Goal: Task Accomplishment & Management: Use online tool/utility

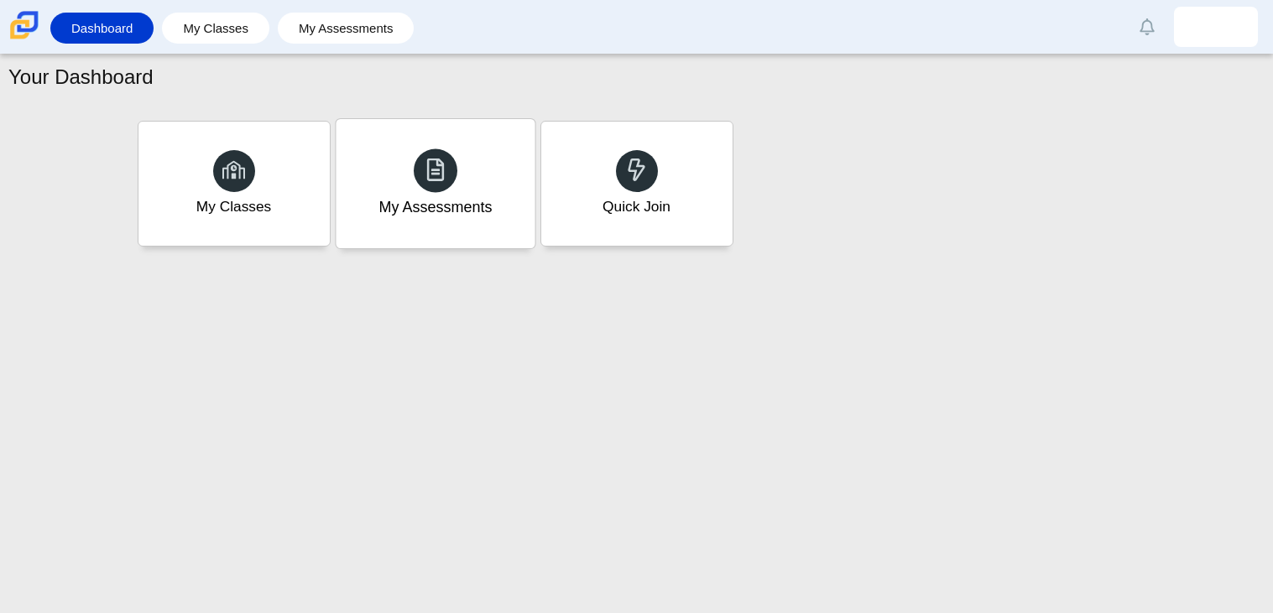
click at [446, 176] on icon at bounding box center [435, 169] width 23 height 23
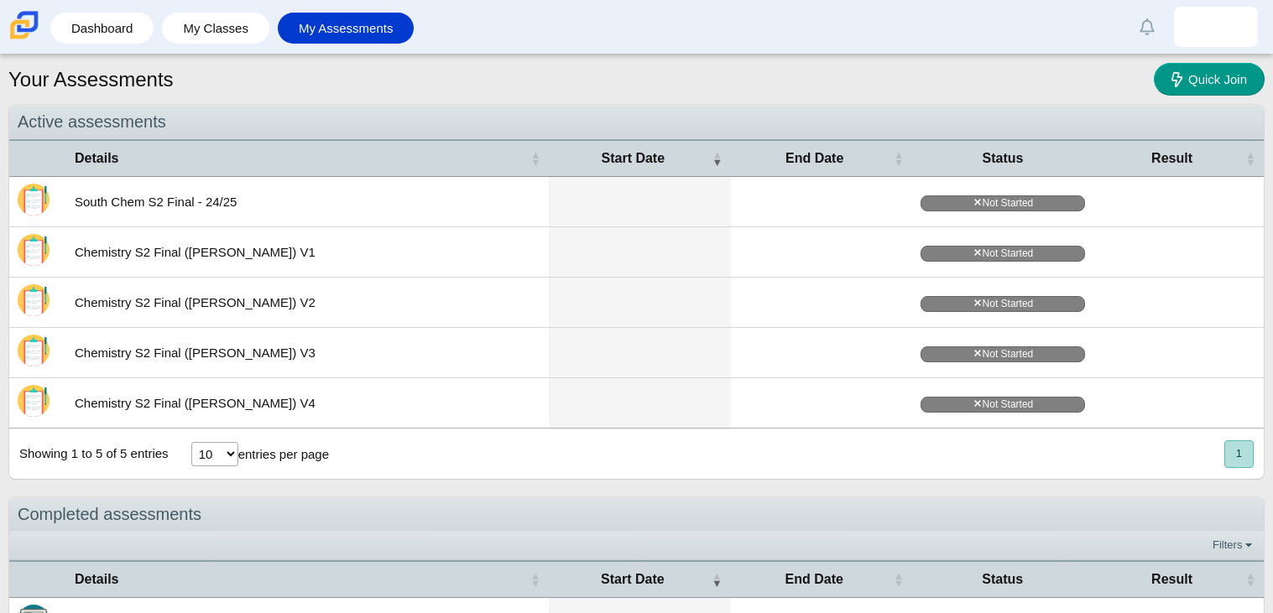
click at [211, 459] on select "10 25 50 100" at bounding box center [214, 454] width 47 height 24
select select "100"
click at [191, 449] on select "10 25 50 100" at bounding box center [214, 454] width 47 height 24
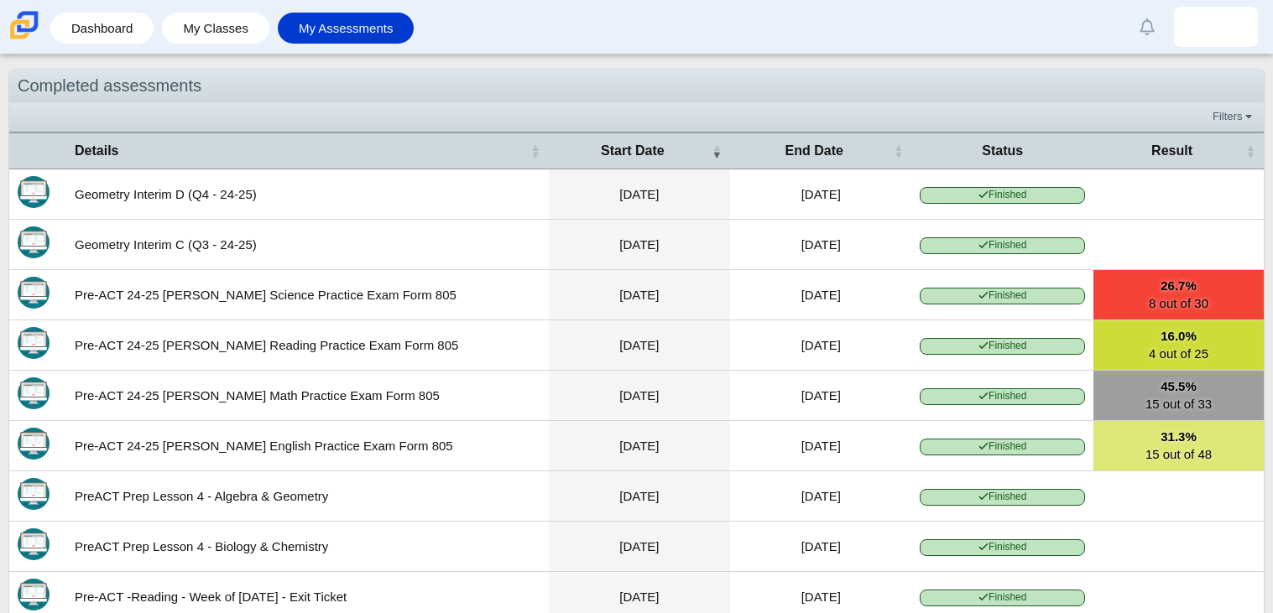
scroll to position [489, 0]
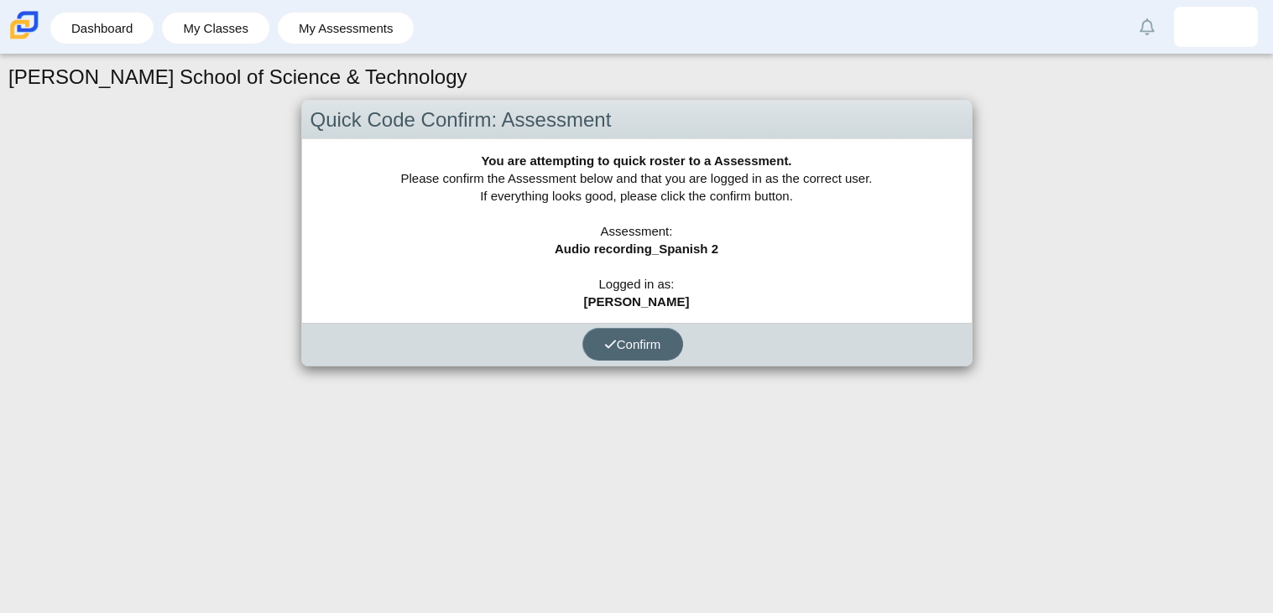
click at [639, 346] on span "Confirm" at bounding box center [632, 344] width 57 height 14
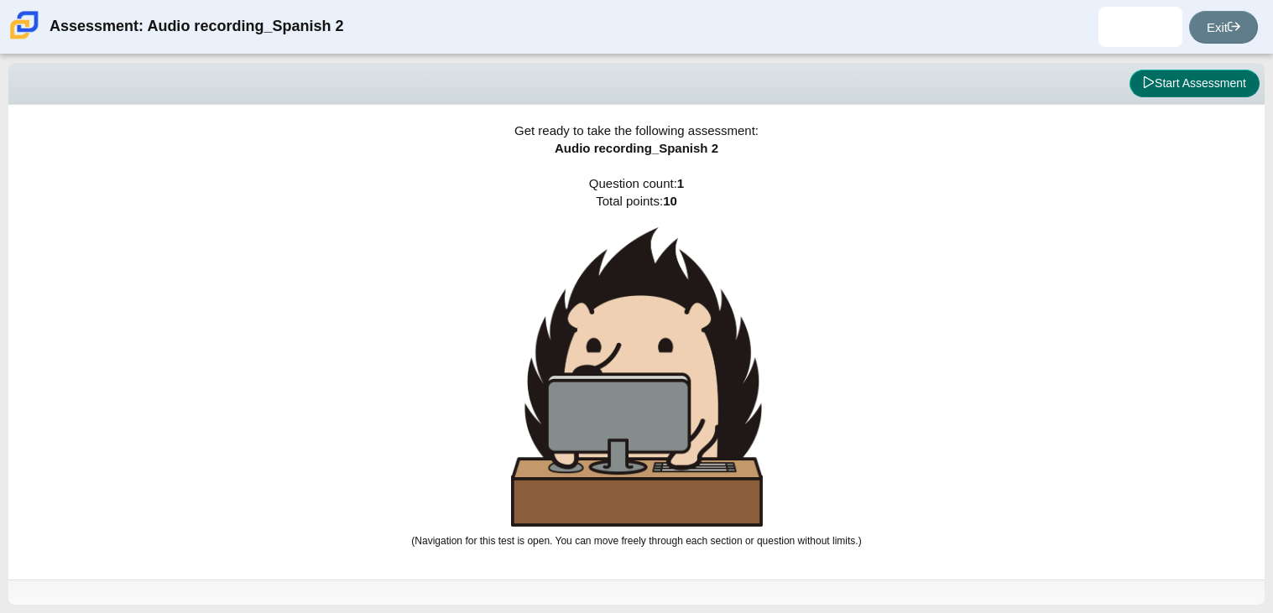
click at [1171, 88] on button "Start Assessment" at bounding box center [1194, 84] width 130 height 29
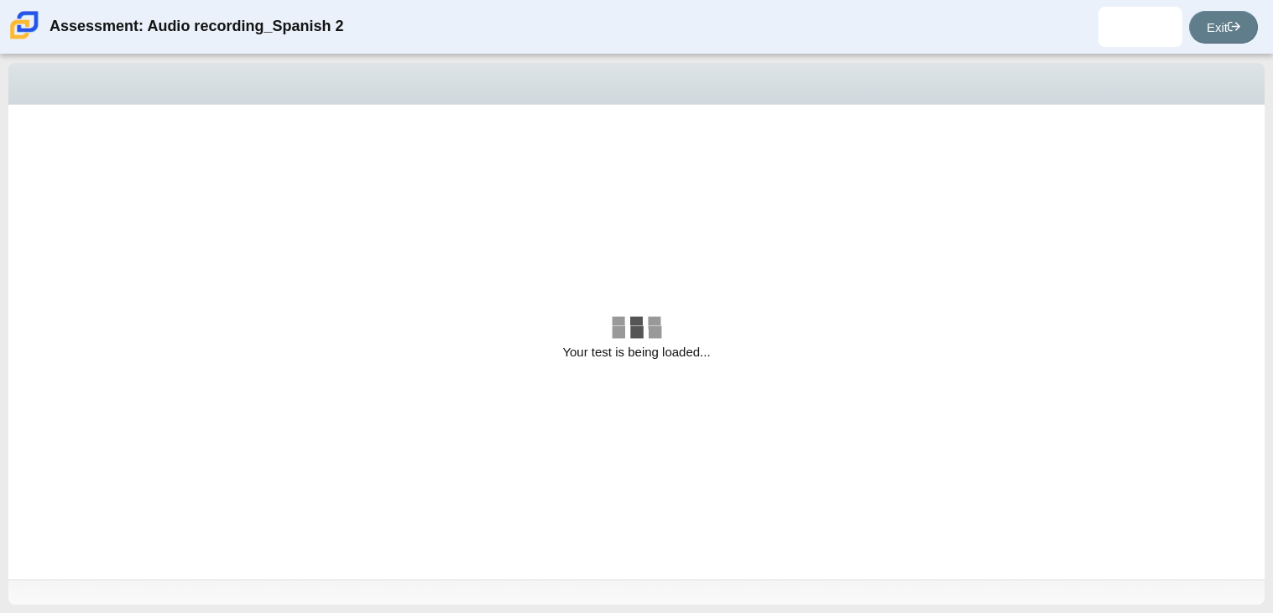
select select "629d6dd1-9675-4bc8-a65d-04cc20bcab32"
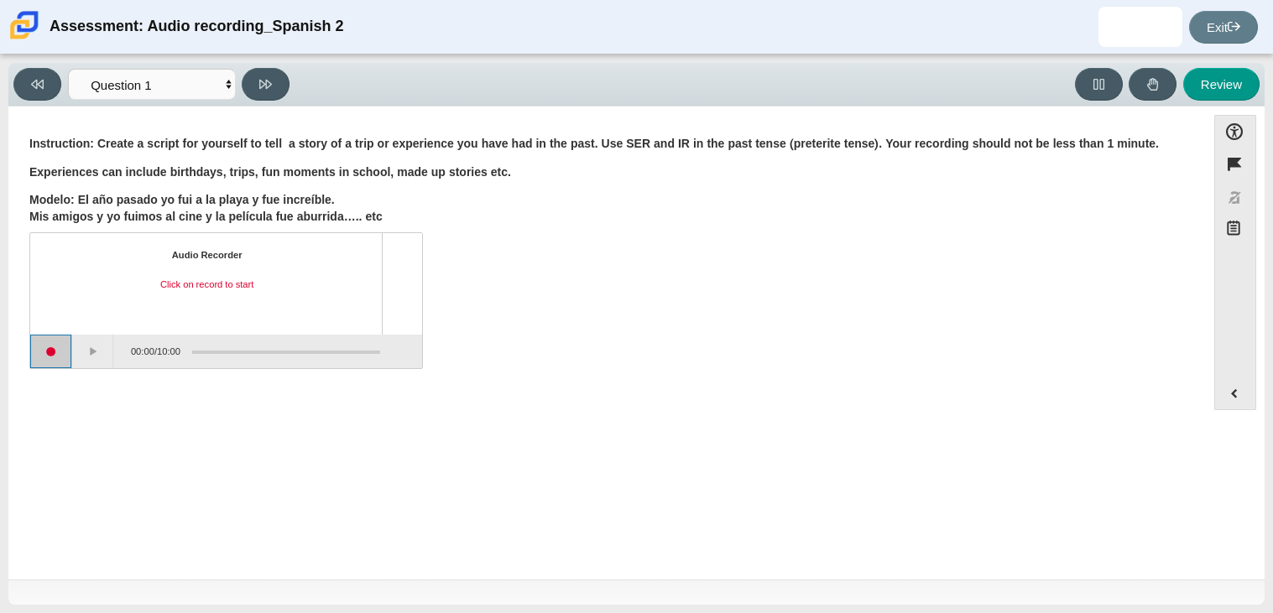
click at [50, 347] on button "Start recording" at bounding box center [51, 352] width 42 height 34
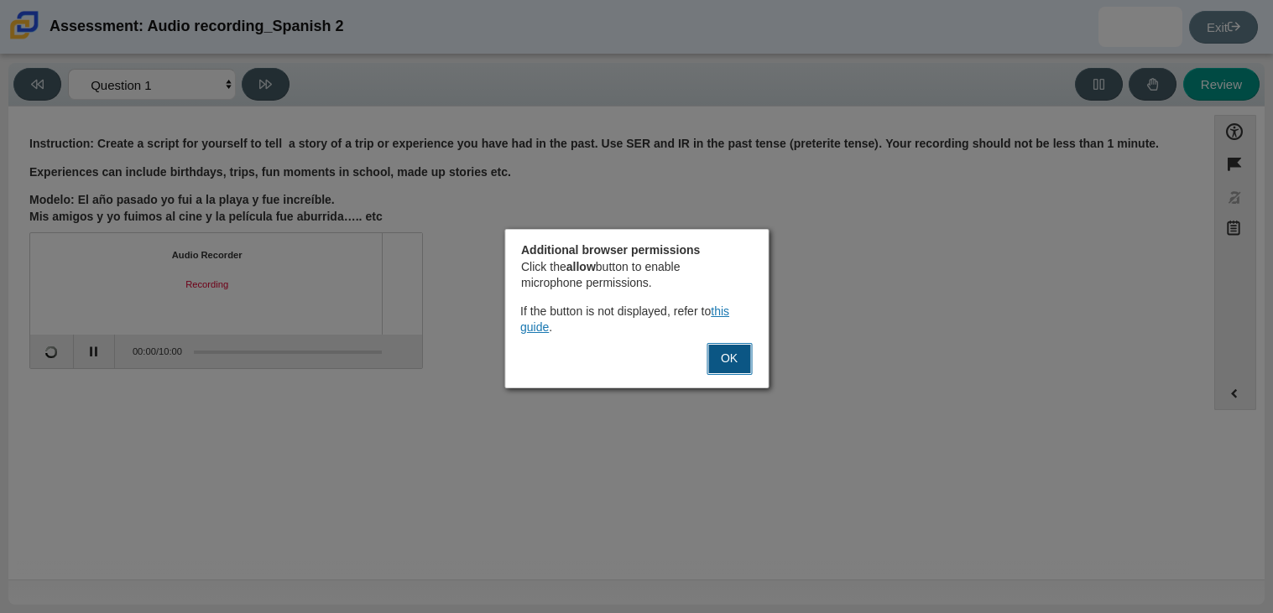
click at [743, 354] on button "OK" at bounding box center [729, 359] width 45 height 32
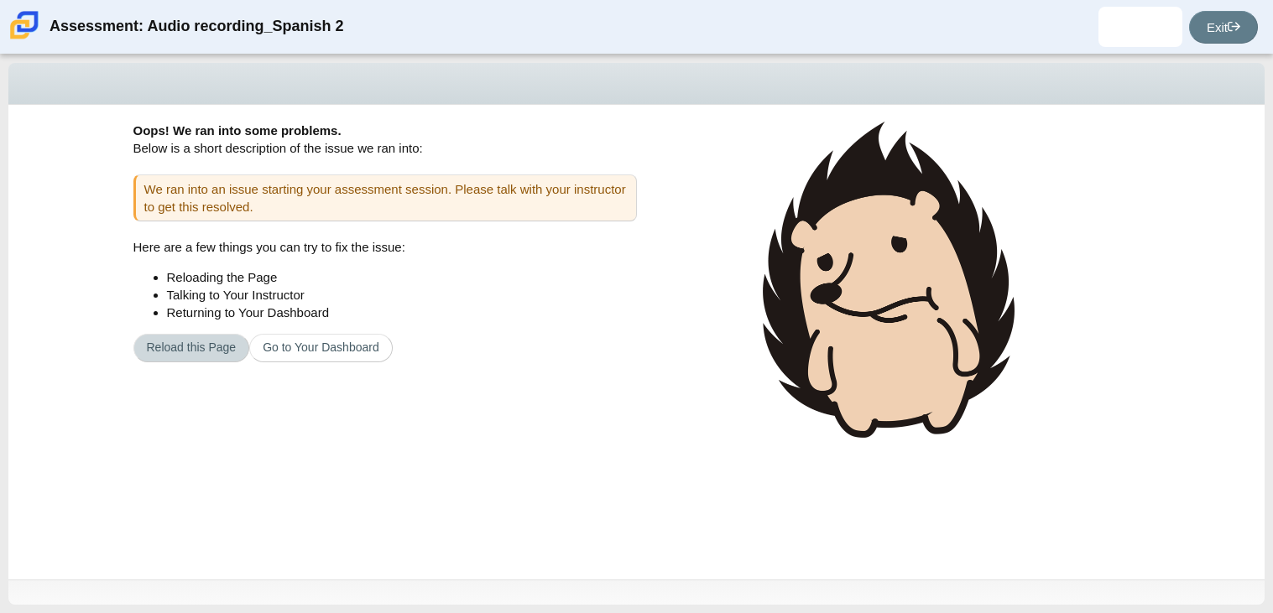
click at [204, 347] on button "Reload this Page" at bounding box center [191, 348] width 117 height 29
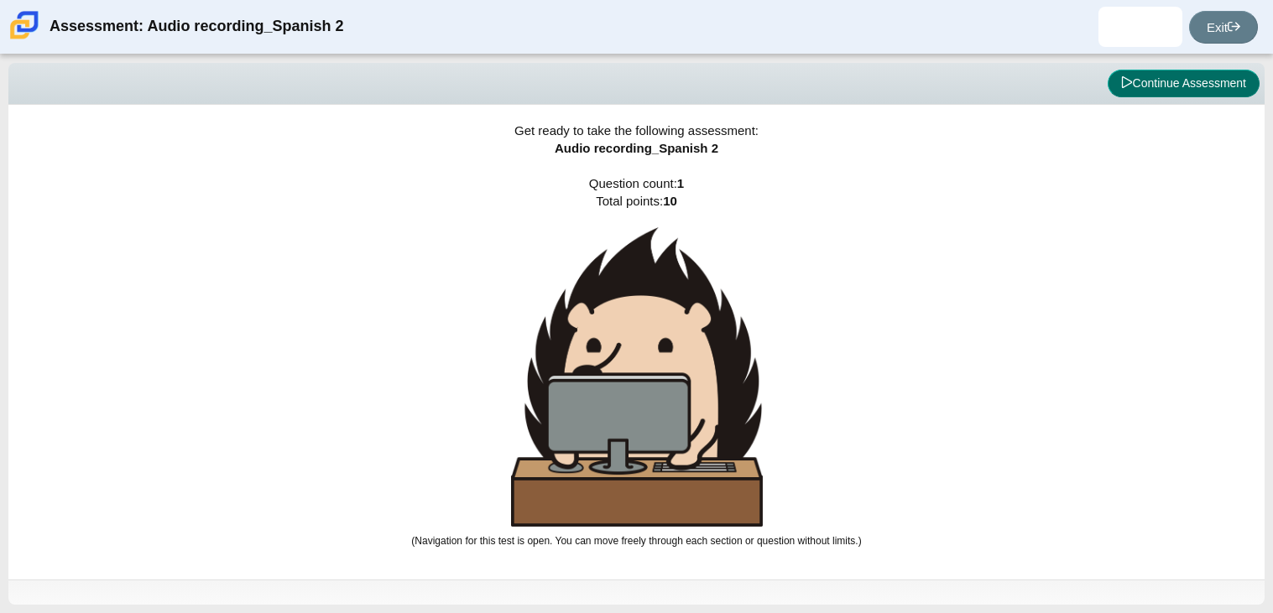
click at [1210, 84] on button "Continue Assessment" at bounding box center [1184, 84] width 152 height 29
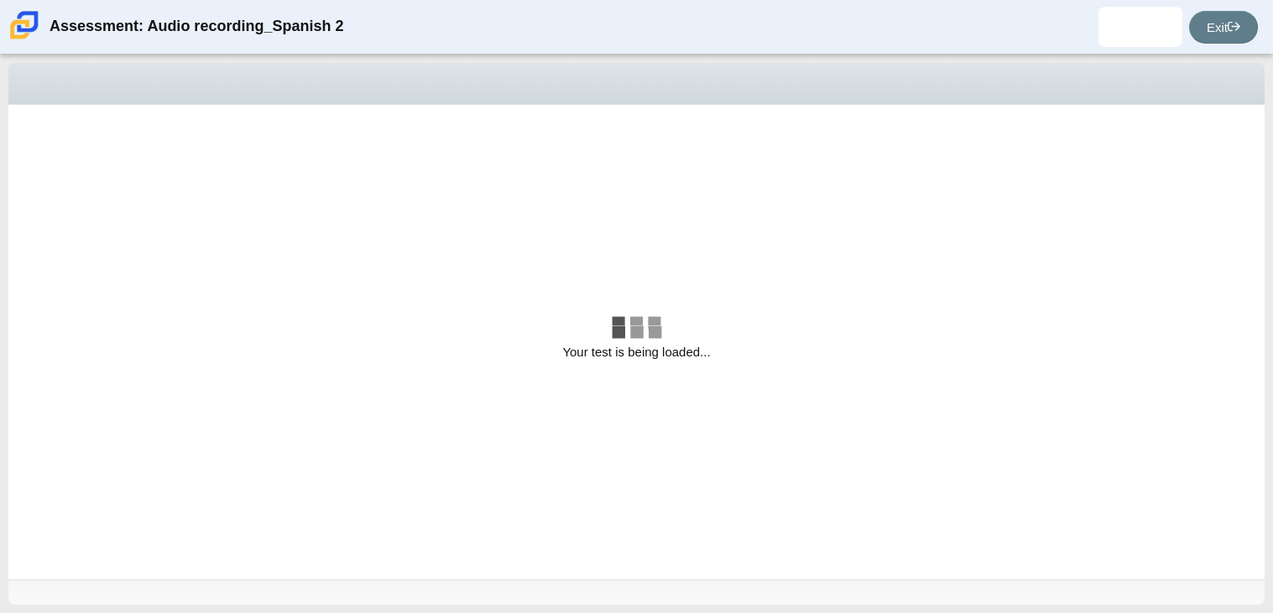
select select "629d6dd1-9675-4bc8-a65d-04cc20bcab32"
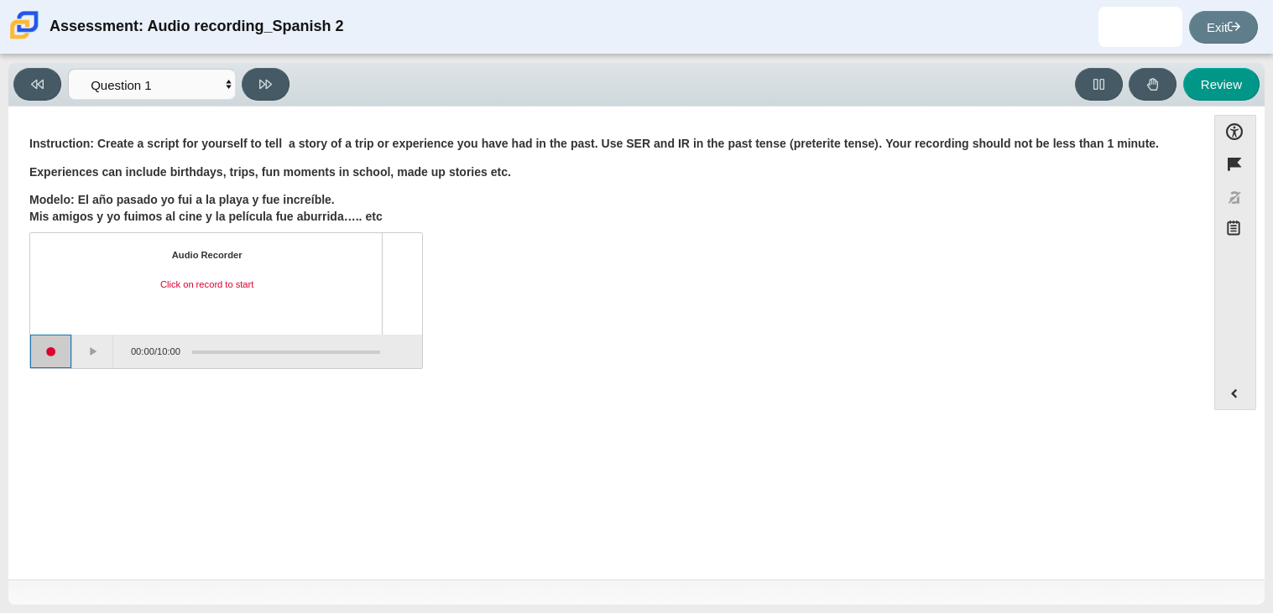
click at [47, 362] on button "Start recording" at bounding box center [51, 352] width 42 height 34
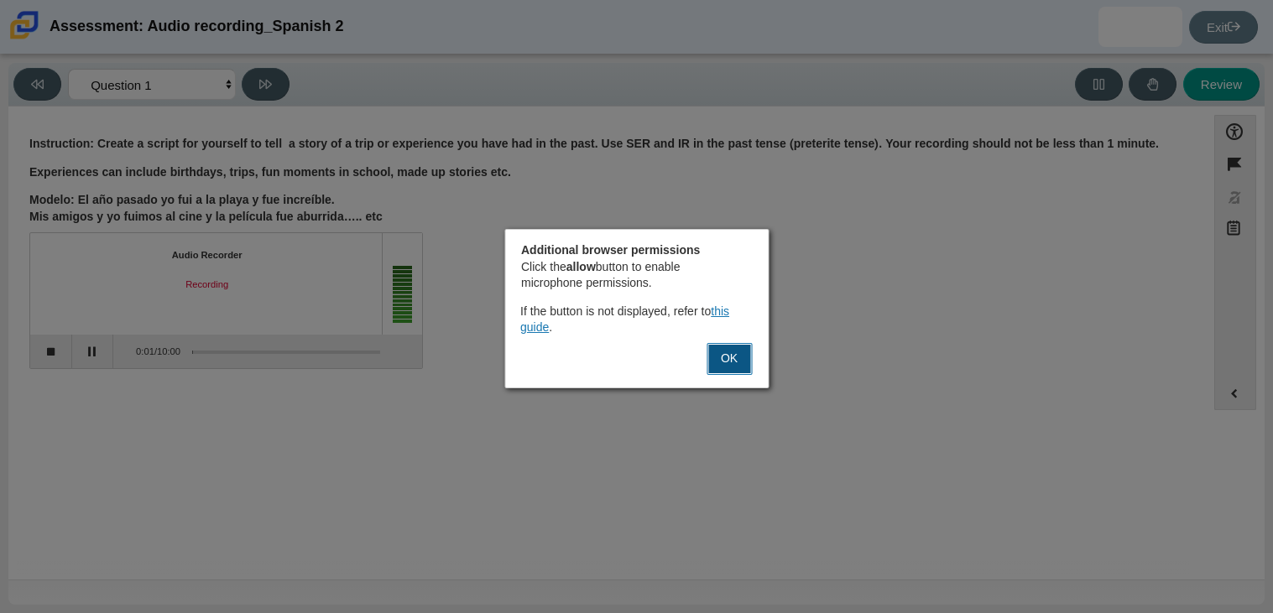
click at [707, 351] on button "OK" at bounding box center [729, 359] width 45 height 32
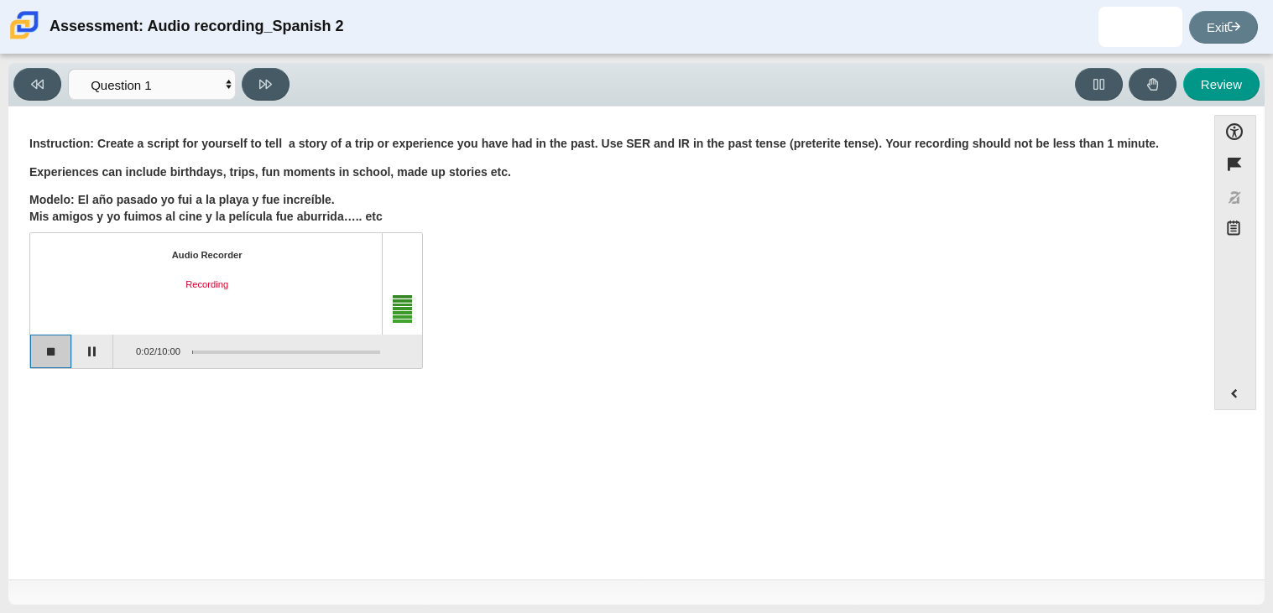
click at [65, 349] on button "Stop recording" at bounding box center [51, 352] width 42 height 34
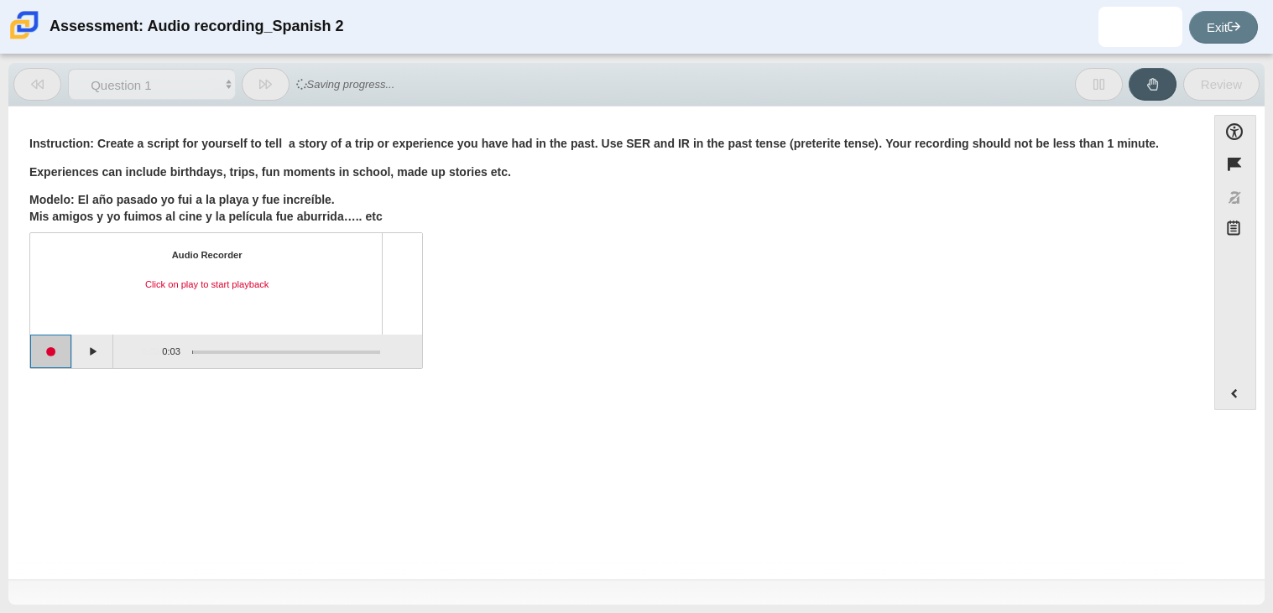
click at [65, 349] on button "Start recording" at bounding box center [51, 352] width 42 height 34
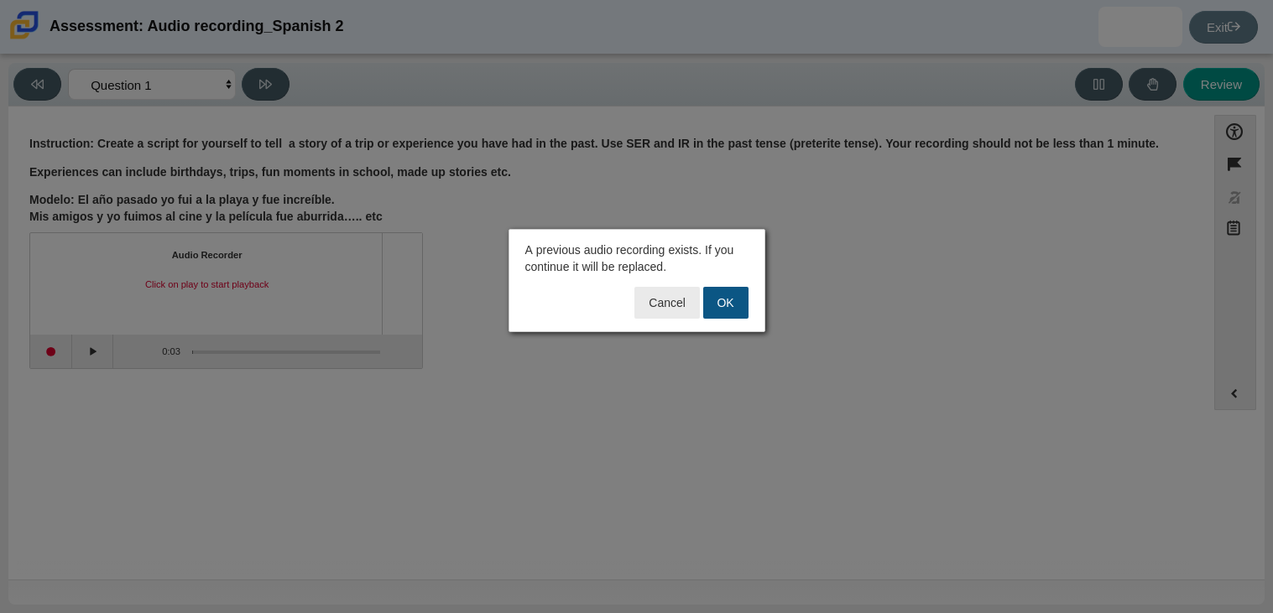
click at [722, 301] on button "OK" at bounding box center [725, 303] width 45 height 32
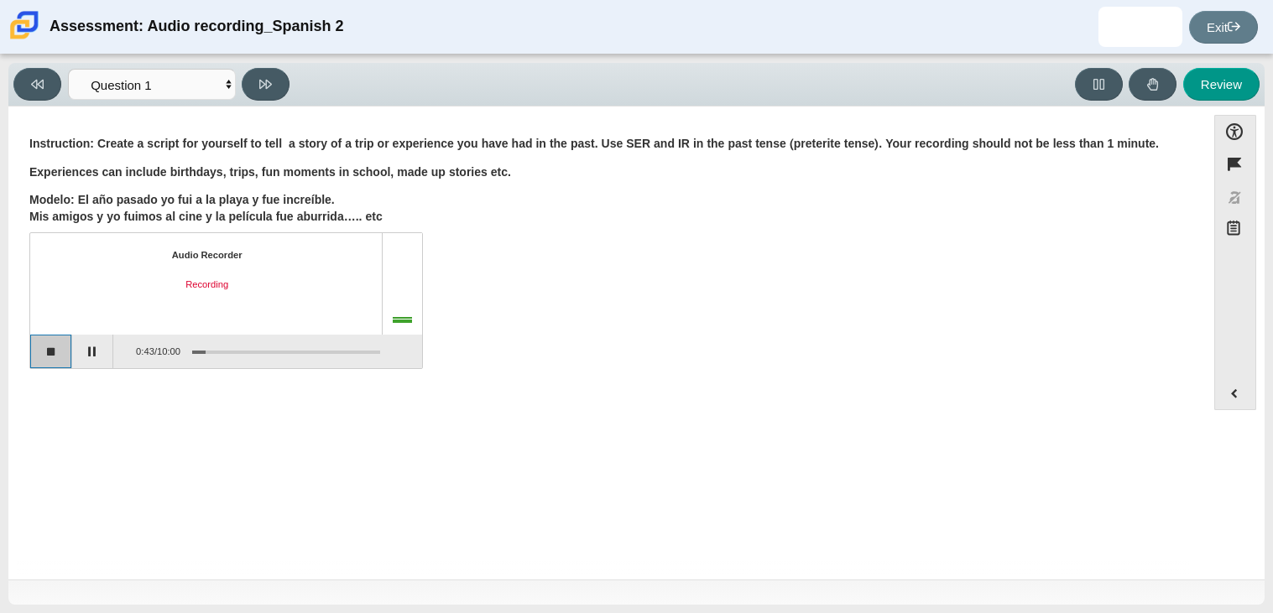
click at [45, 347] on button "Stop recording" at bounding box center [51, 352] width 42 height 34
